Goal: Task Accomplishment & Management: Complete application form

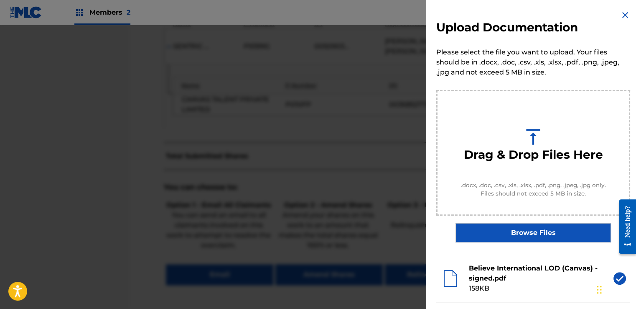
scroll to position [59, 0]
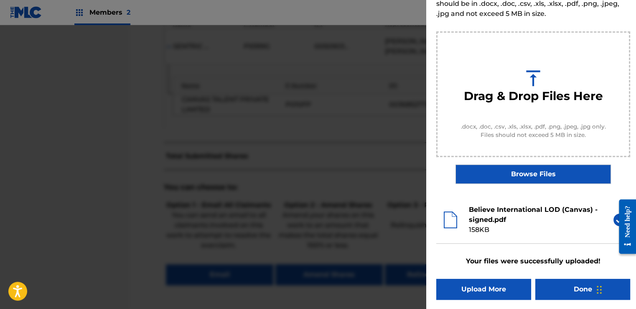
click at [554, 283] on button "Done" at bounding box center [583, 288] width 95 height 21
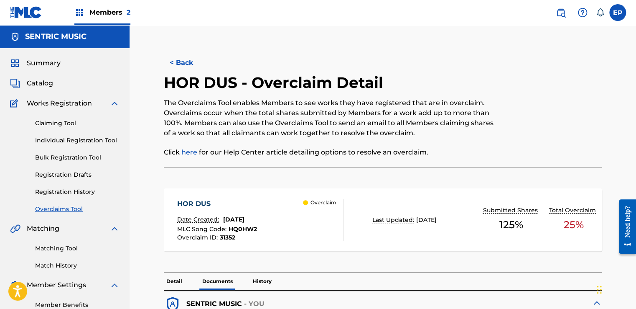
click at [67, 210] on link "Overclaims Tool" at bounding box center [77, 208] width 84 height 9
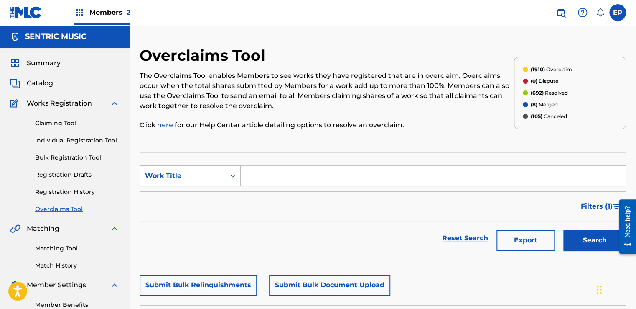
click at [208, 173] on div "Work Title" at bounding box center [182, 176] width 75 height 10
click at [191, 217] on div "Overclaim ID" at bounding box center [190, 217] width 100 height 21
click at [272, 183] on input "Search Form" at bounding box center [433, 176] width 385 height 20
paste input "31892"
type input "31892"
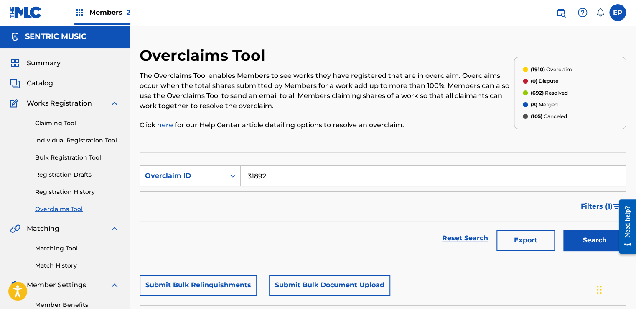
click at [577, 235] on button "Search" at bounding box center [595, 240] width 63 height 21
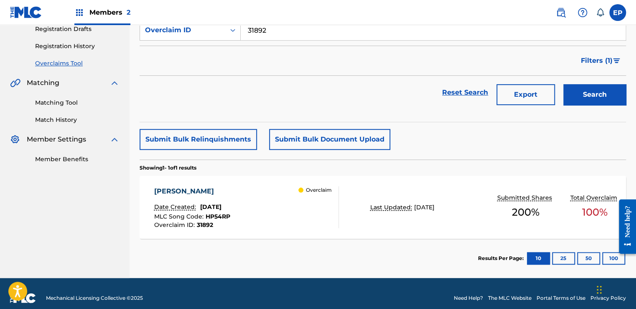
scroll to position [154, 0]
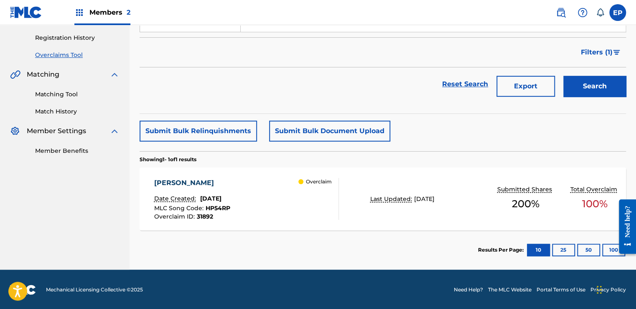
click at [281, 202] on div "[PERSON_NAME] Date Created: [DATE] MLC Song Code : HP54RP Overclaim ID : 31892 …" at bounding box center [246, 199] width 185 height 42
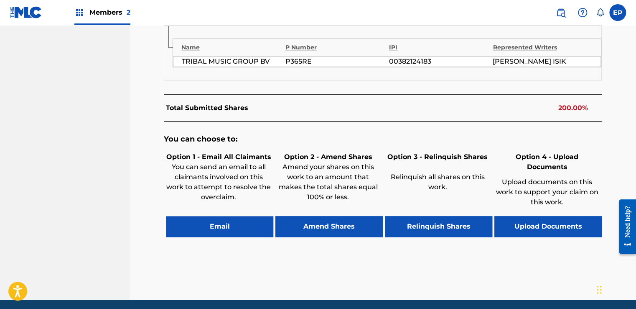
scroll to position [386, 0]
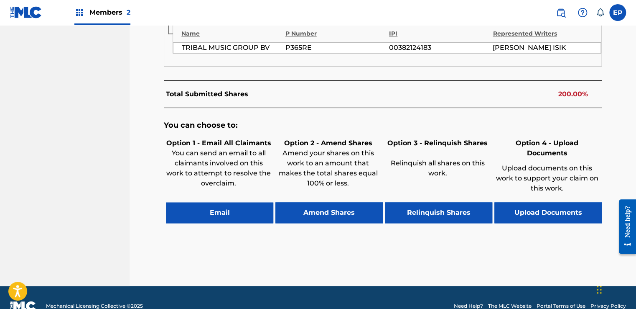
click at [537, 202] on button "Upload Documents" at bounding box center [548, 212] width 107 height 21
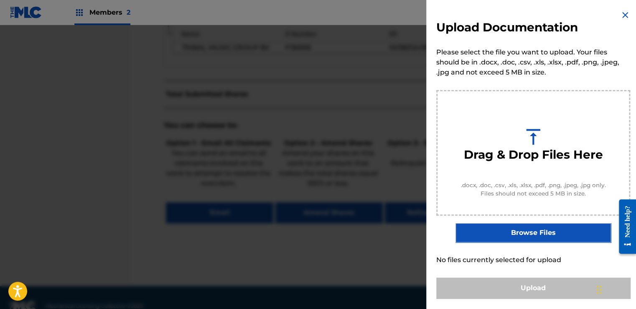
click at [527, 228] on label "Browse Files" at bounding box center [533, 232] width 155 height 19
click at [0, 0] on input "Browse Files" at bounding box center [0, 0] width 0 height 0
click at [503, 246] on div "Upload Documentation Please select the file you want to upload. Your files shou…" at bounding box center [533, 154] width 214 height 308
click at [500, 238] on label "Browse Files" at bounding box center [533, 232] width 155 height 19
click at [0, 0] on input "Browse Files" at bounding box center [0, 0] width 0 height 0
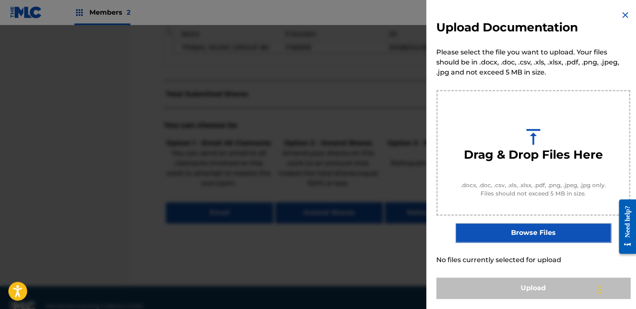
click at [531, 236] on label "Browse Files" at bounding box center [533, 232] width 155 height 19
click at [0, 0] on input "Browse Files" at bounding box center [0, 0] width 0 height 0
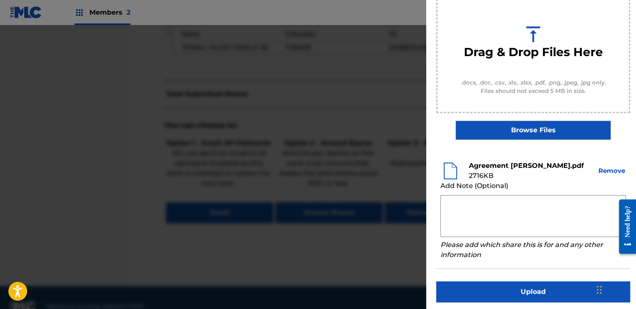
scroll to position [105, 0]
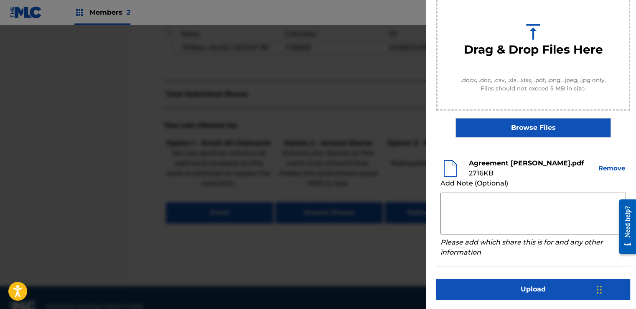
click at [465, 196] on textarea at bounding box center [534, 213] width 186 height 42
paste textarea "Our self service agreement is signed via digital signature and is active until …"
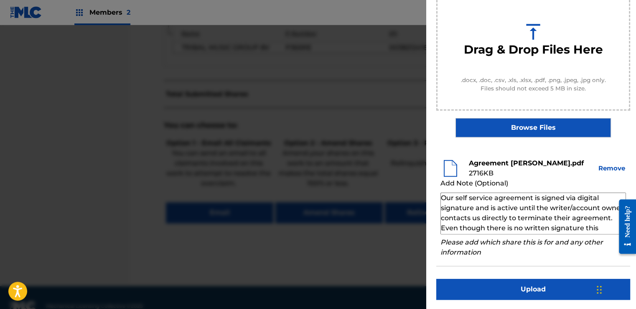
scroll to position [28, 0]
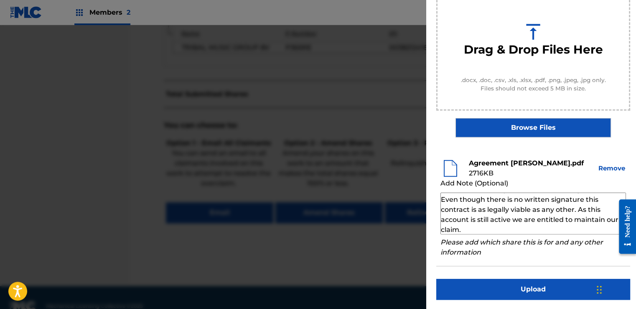
type textarea "Our self service agreement is signed via digital signature and is active until …"
click at [526, 292] on button "Upload" at bounding box center [533, 288] width 194 height 21
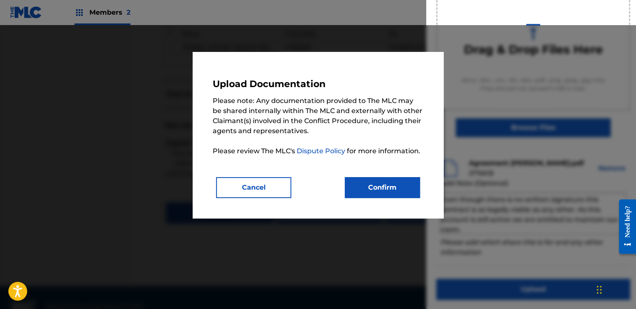
click at [389, 184] on button "Confirm" at bounding box center [382, 187] width 75 height 21
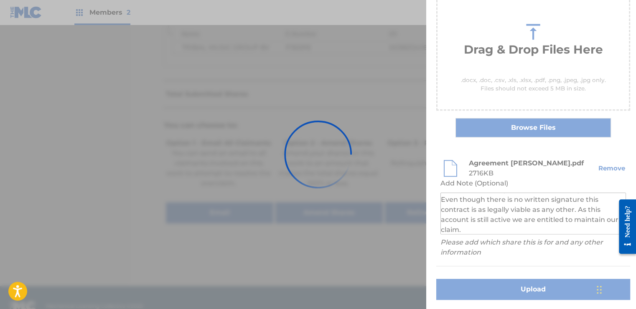
click at [512, 230] on div at bounding box center [318, 154] width 636 height 309
drag, startPoint x: 520, startPoint y: 229, endPoint x: 504, endPoint y: 225, distance: 16.4
click at [498, 227] on div at bounding box center [318, 154] width 636 height 309
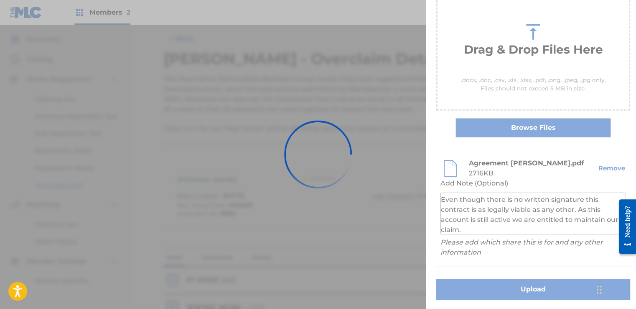
scroll to position [0, 0]
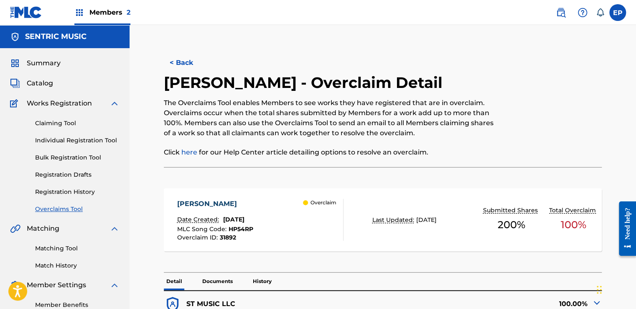
click at [209, 284] on p "Documents" at bounding box center [218, 281] width 36 height 18
